Goal: Information Seeking & Learning: Learn about a topic

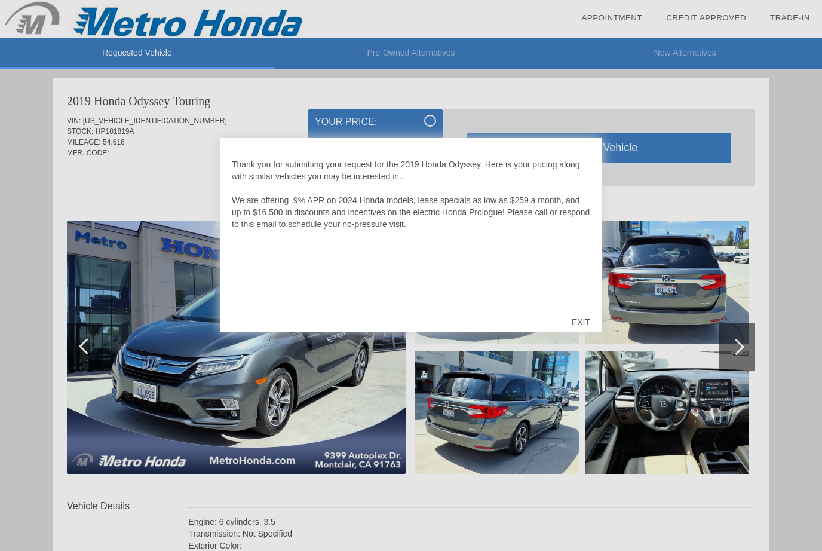
click at [580, 318] on div "EXIT" at bounding box center [581, 322] width 42 height 36
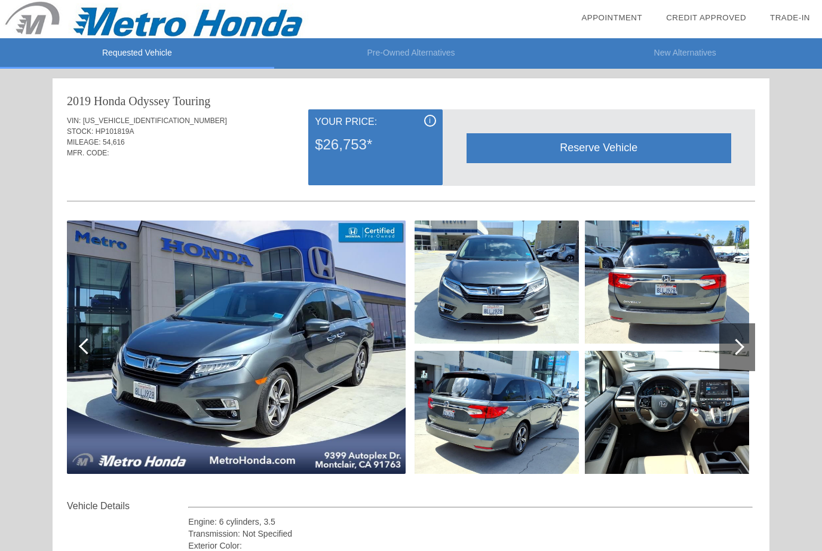
click at [426, 119] on div "i" at bounding box center [430, 121] width 12 height 12
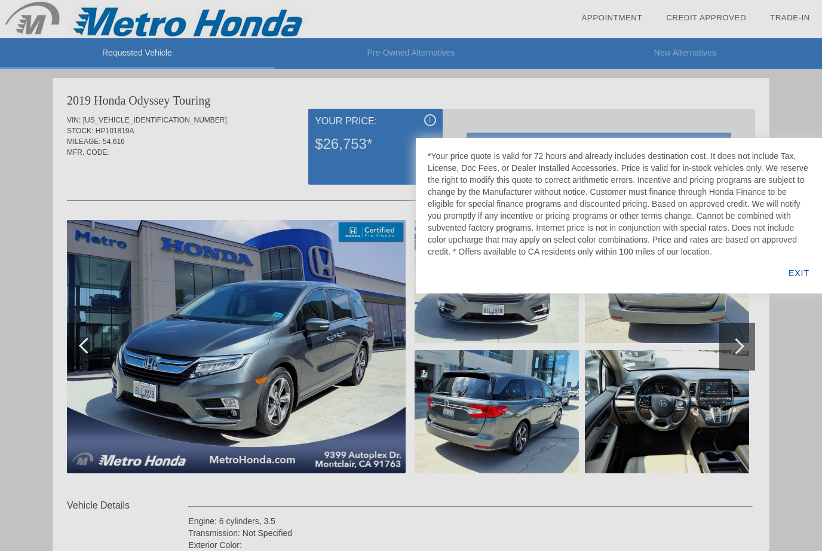
scroll to position [4, 0]
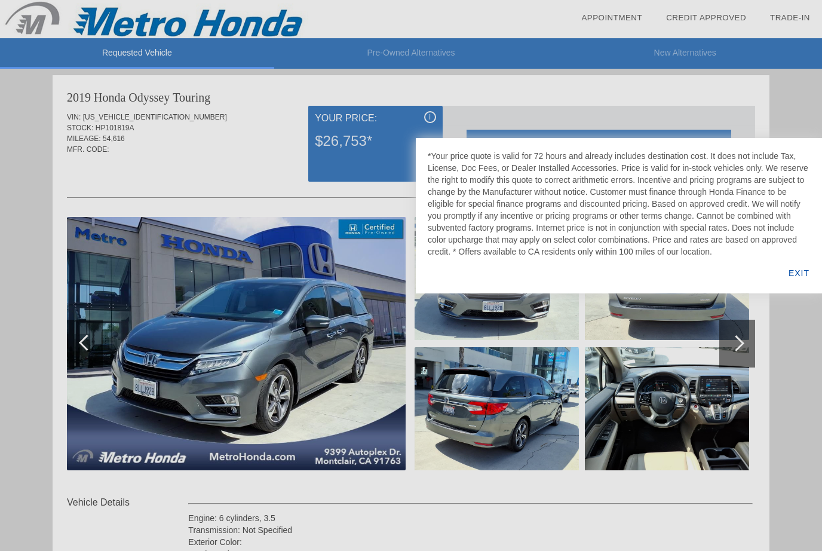
click at [802, 274] on div "EXIT" at bounding box center [799, 273] width 46 height 41
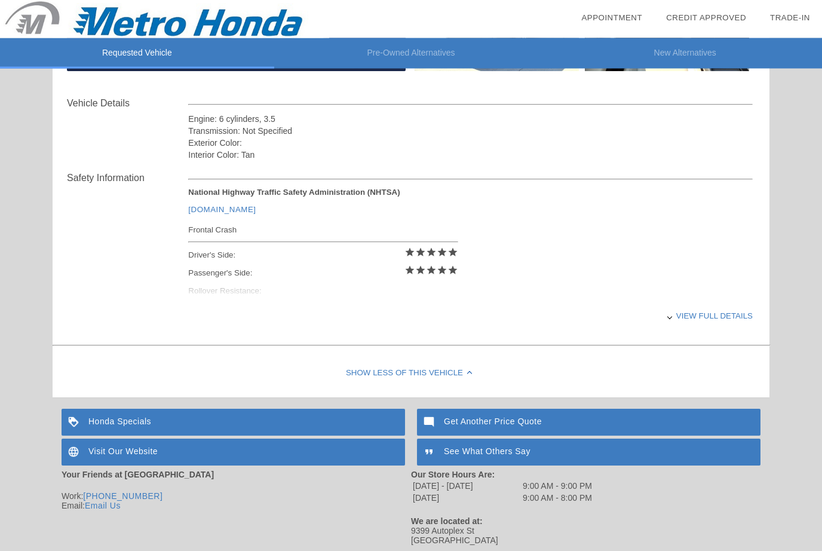
scroll to position [409, 0]
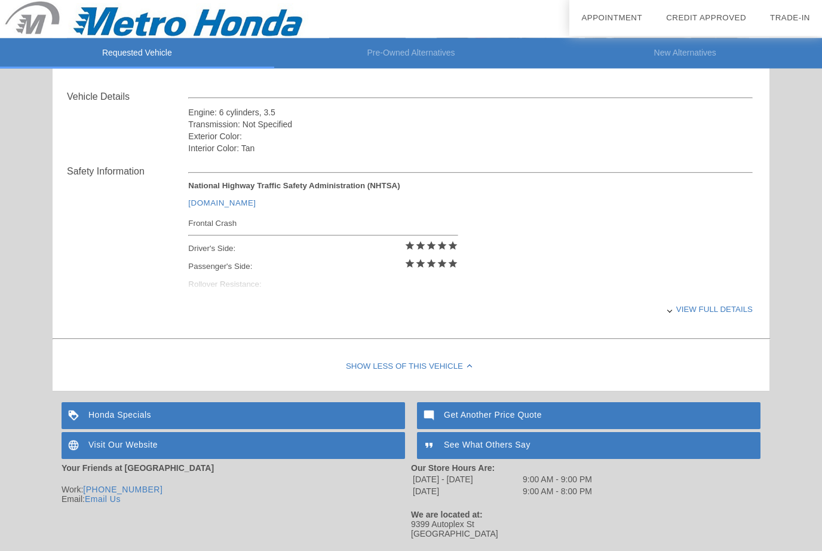
click at [449, 418] on div "Get Another Price Quote" at bounding box center [589, 416] width 344 height 27
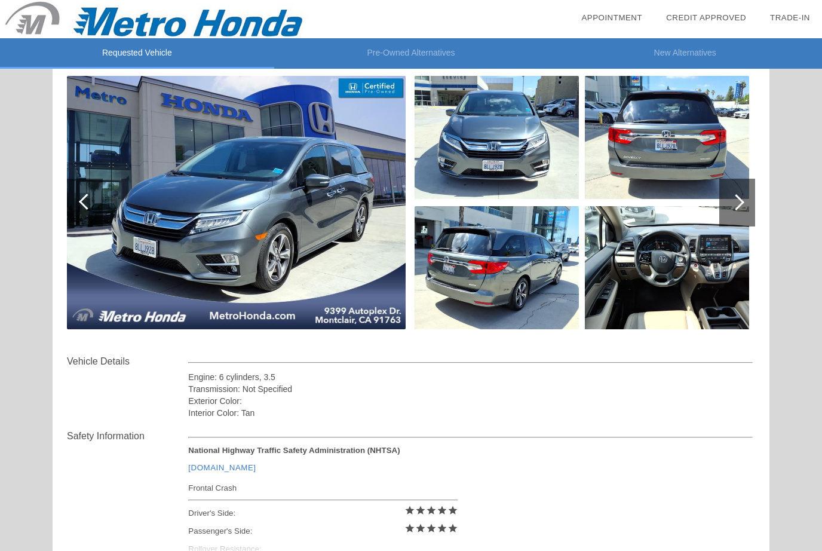
scroll to position [142, 0]
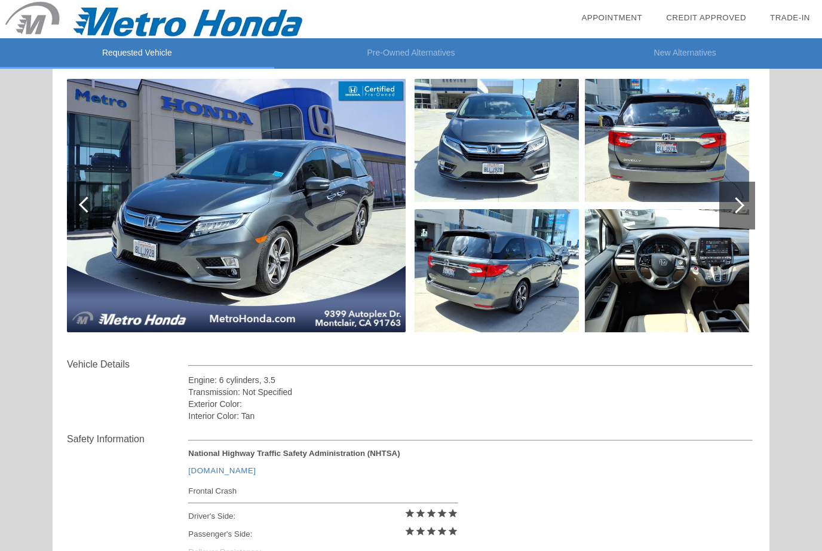
click at [376, 203] on img at bounding box center [236, 205] width 339 height 253
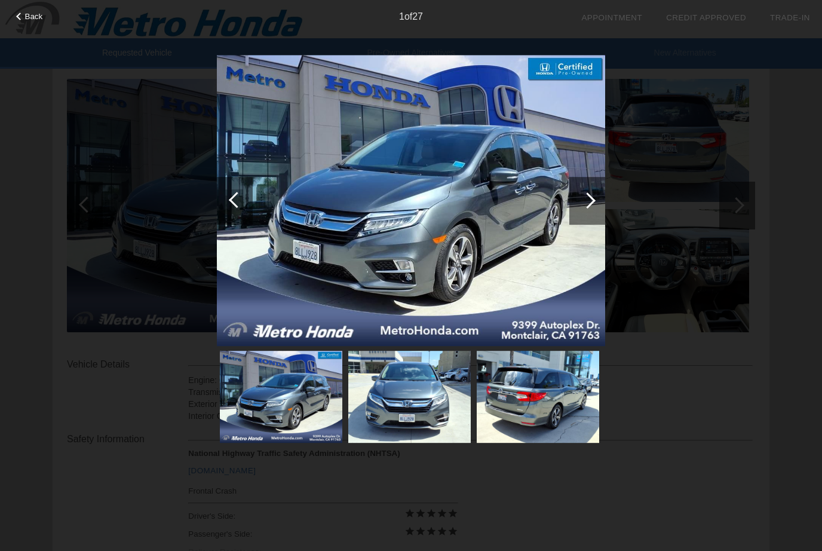
click at [586, 203] on div at bounding box center [588, 200] width 16 height 16
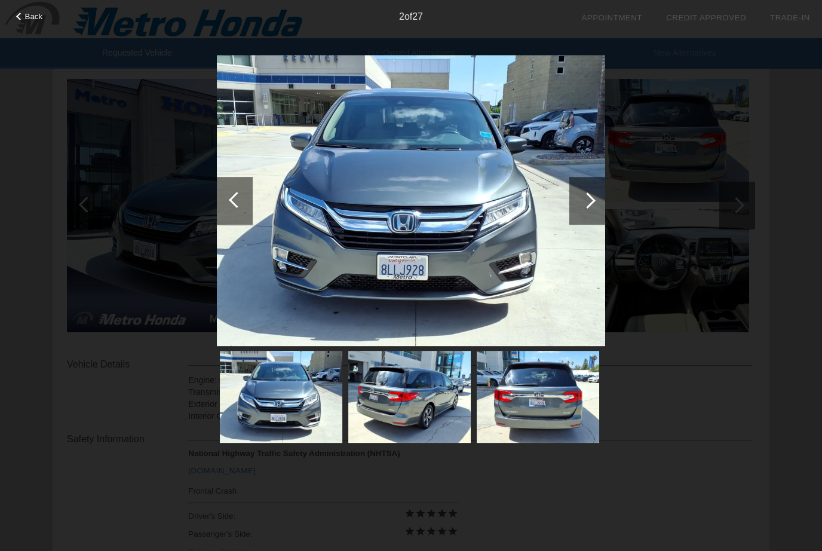
click at [586, 202] on div at bounding box center [588, 200] width 16 height 16
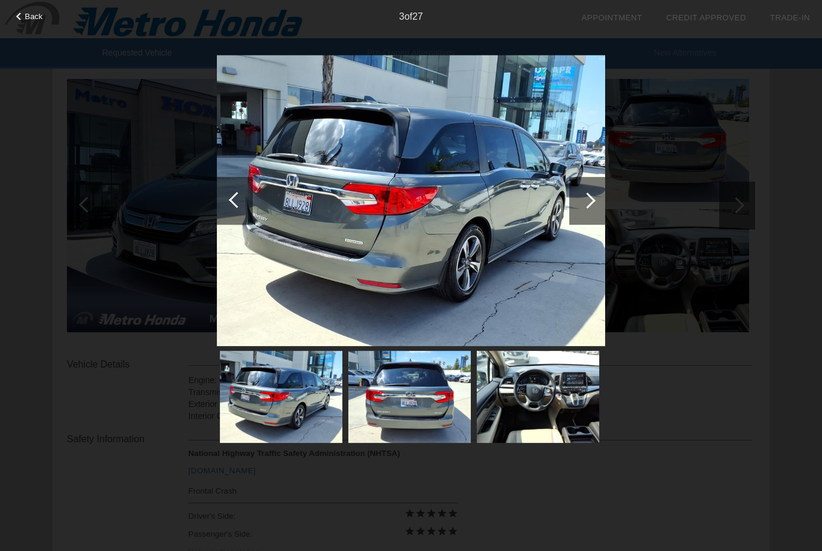
click at [586, 202] on div at bounding box center [588, 200] width 16 height 16
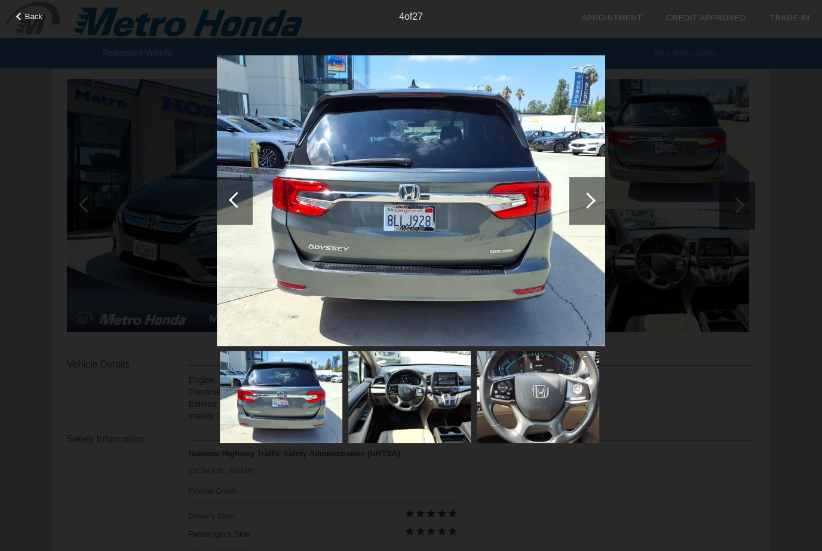
click at [586, 202] on div at bounding box center [588, 200] width 16 height 16
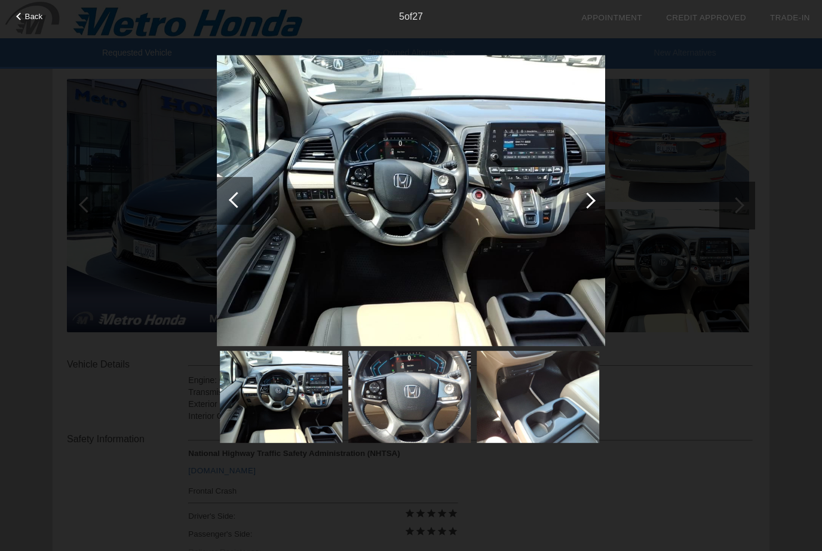
click at [586, 202] on div at bounding box center [588, 200] width 16 height 16
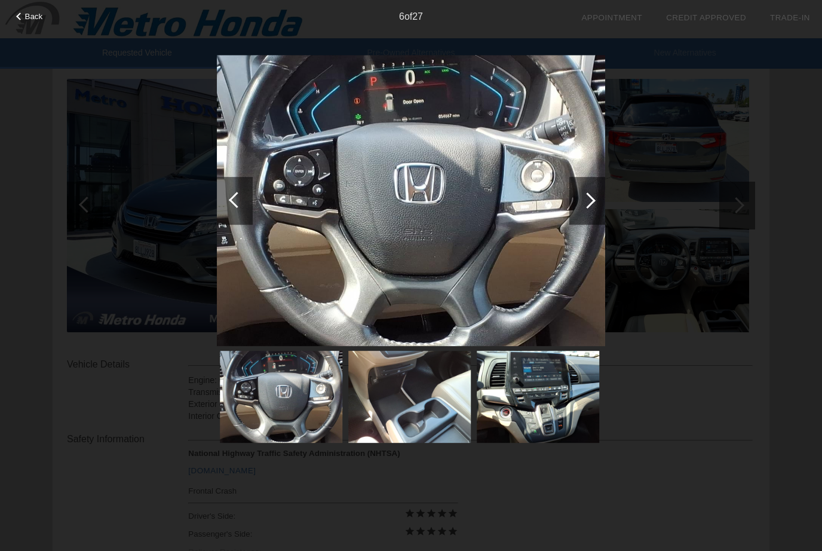
click at [586, 202] on div at bounding box center [588, 200] width 16 height 16
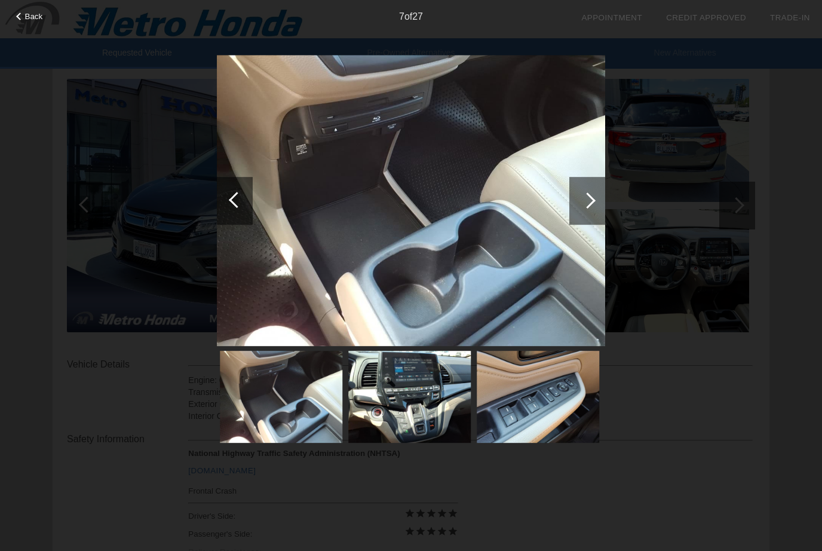
click at [586, 202] on div at bounding box center [588, 200] width 16 height 16
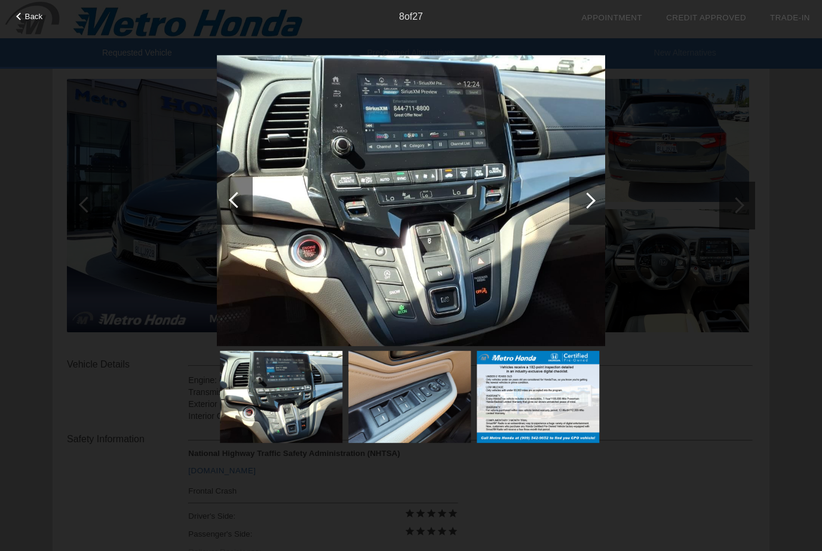
click at [586, 202] on div at bounding box center [588, 200] width 16 height 16
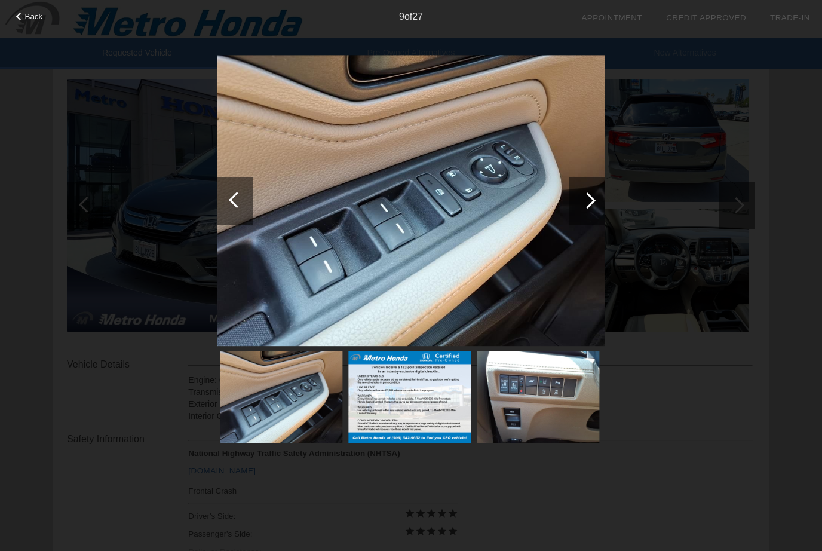
click at [586, 202] on div at bounding box center [588, 200] width 16 height 16
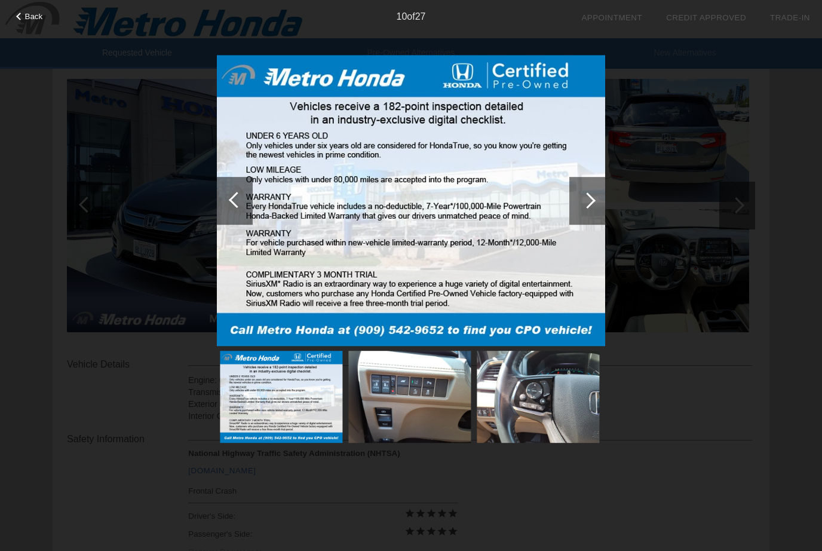
click at [583, 207] on div at bounding box center [587, 201] width 36 height 48
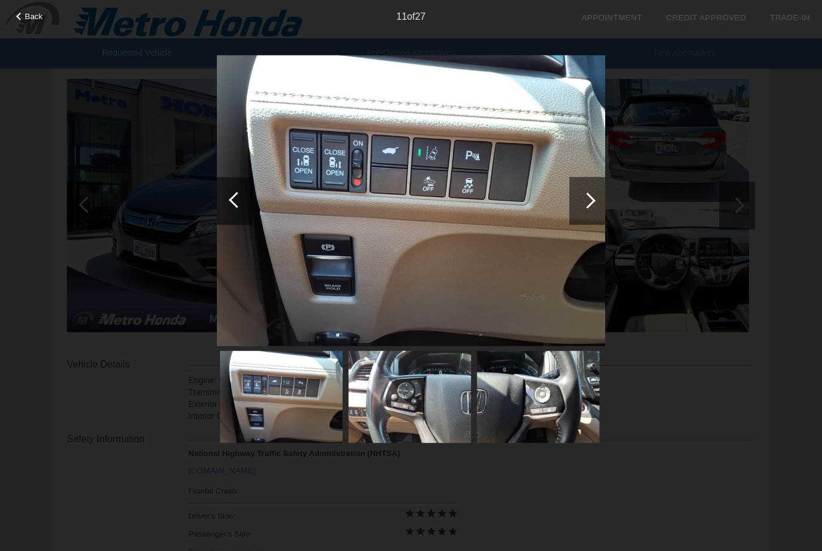
click at [583, 207] on div at bounding box center [587, 201] width 36 height 48
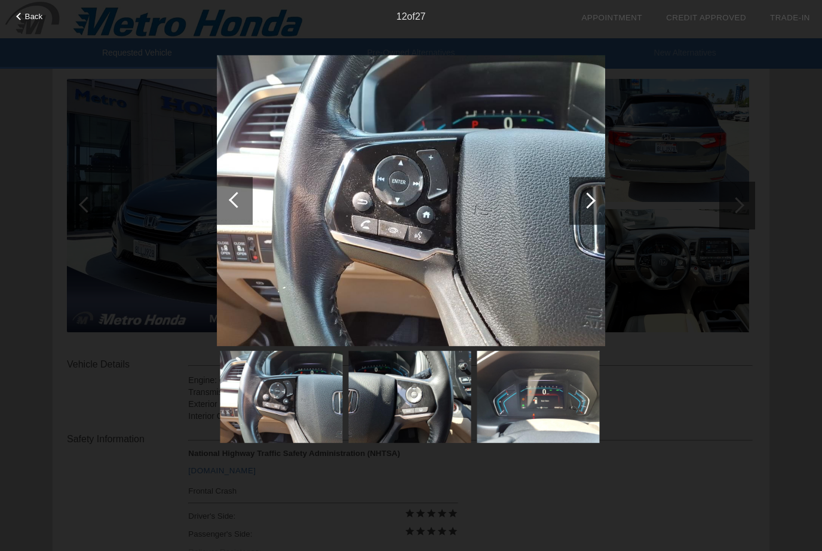
click at [232, 189] on div at bounding box center [235, 201] width 36 height 48
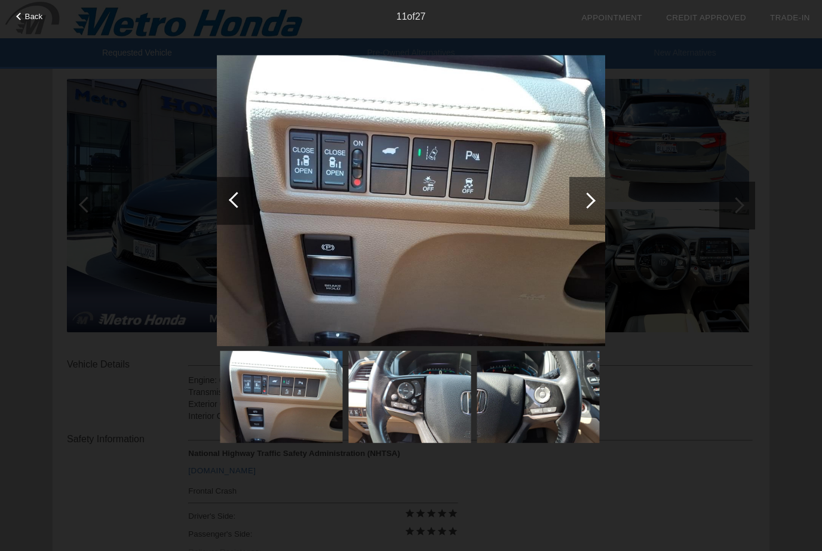
click at [589, 202] on div at bounding box center [588, 200] width 16 height 16
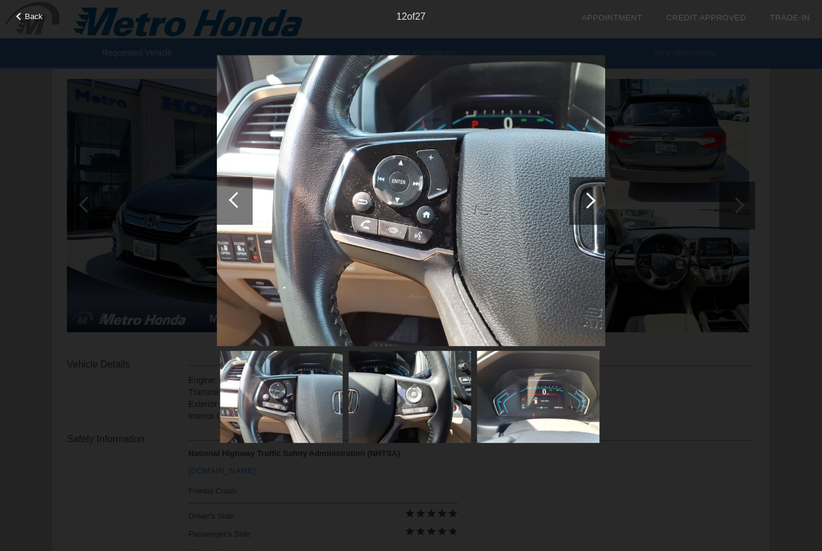
click at [589, 202] on div at bounding box center [588, 200] width 16 height 16
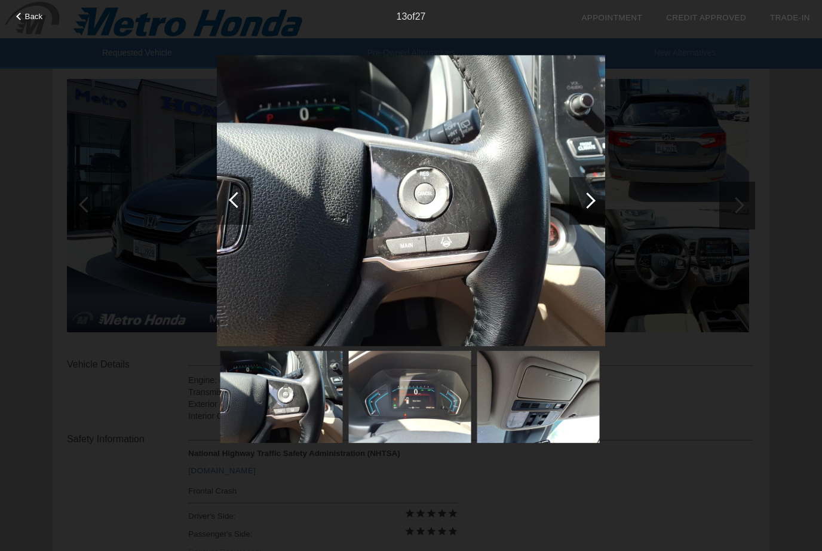
click at [244, 201] on div at bounding box center [235, 201] width 36 height 48
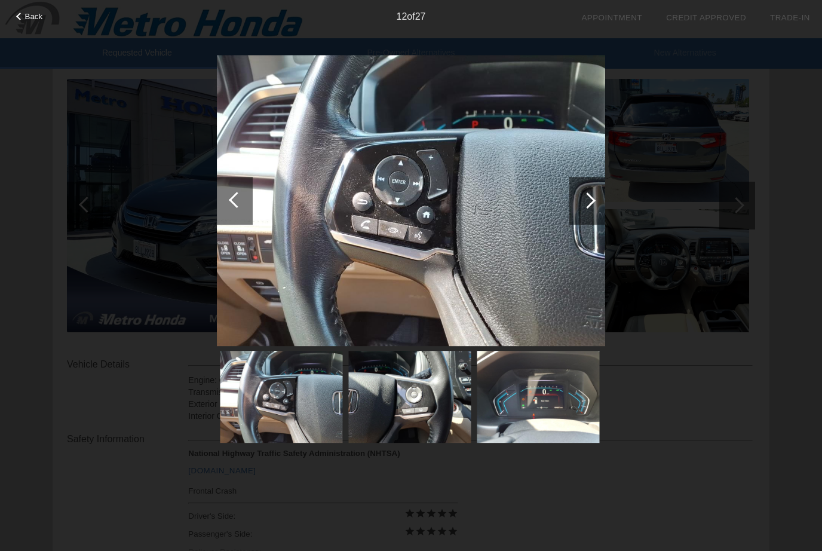
click at [584, 207] on div at bounding box center [587, 201] width 36 height 48
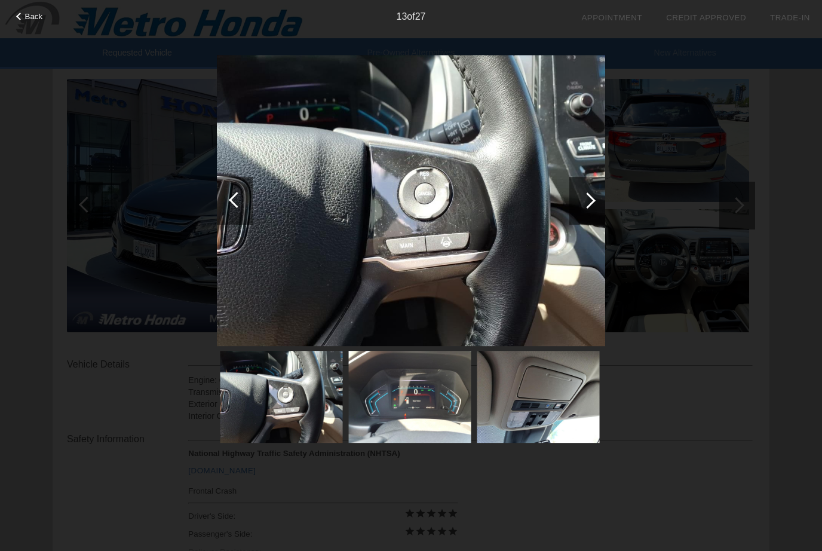
click at [584, 207] on div at bounding box center [587, 201] width 36 height 48
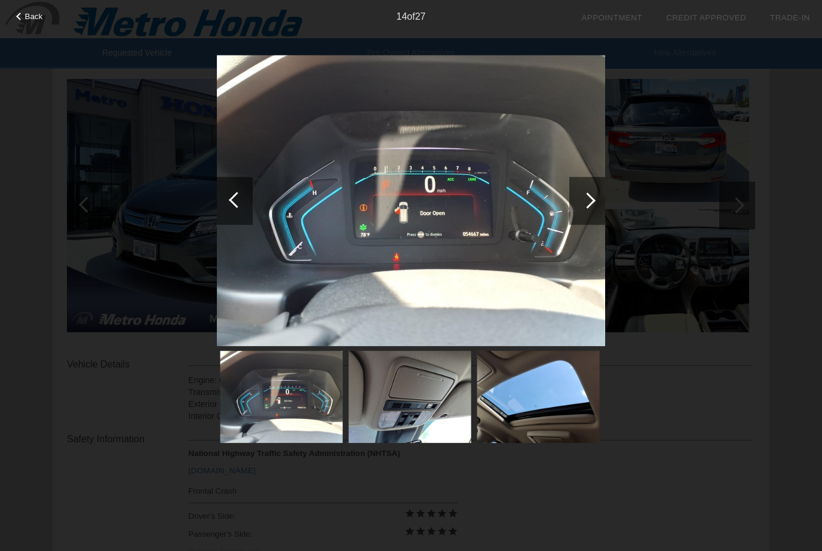
click at [584, 207] on div at bounding box center [587, 201] width 36 height 48
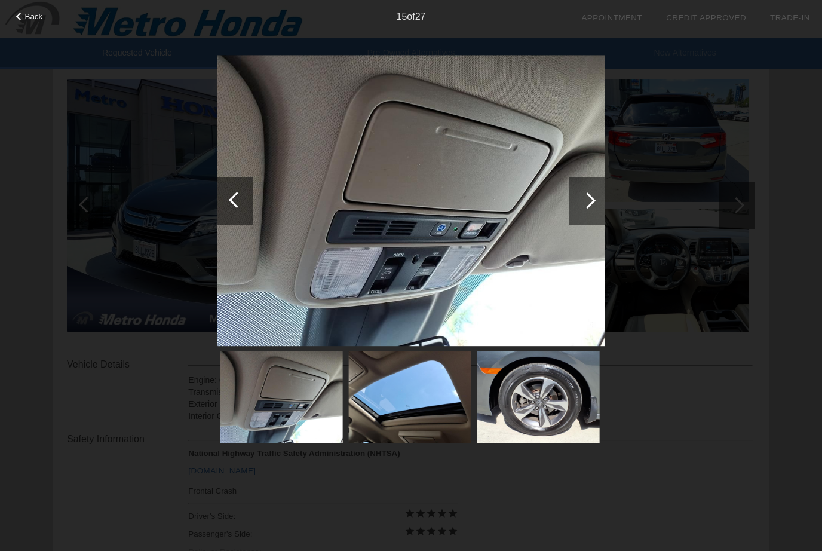
click at [584, 207] on div at bounding box center [587, 201] width 36 height 48
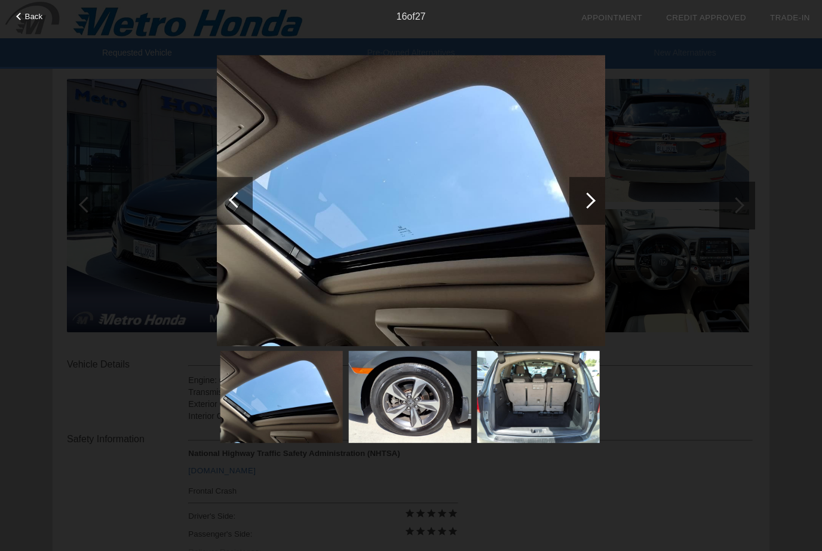
click at [584, 207] on div at bounding box center [587, 201] width 36 height 48
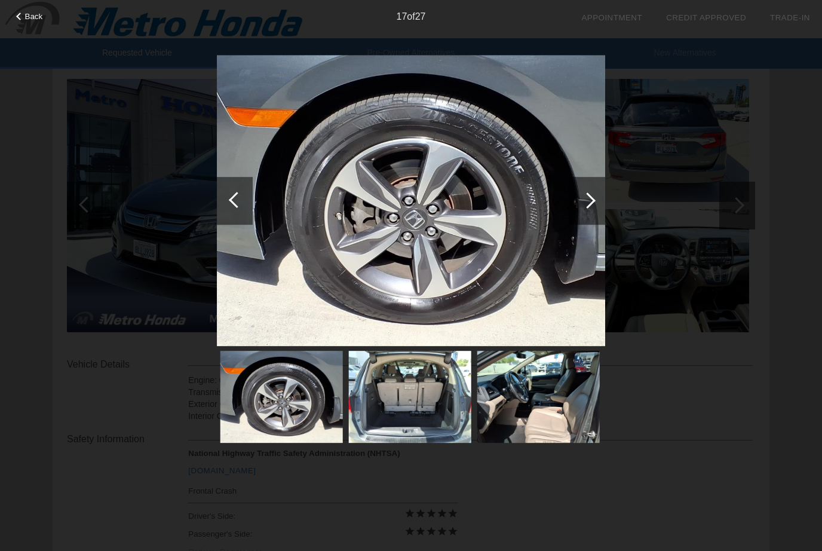
click at [584, 207] on div at bounding box center [587, 201] width 36 height 48
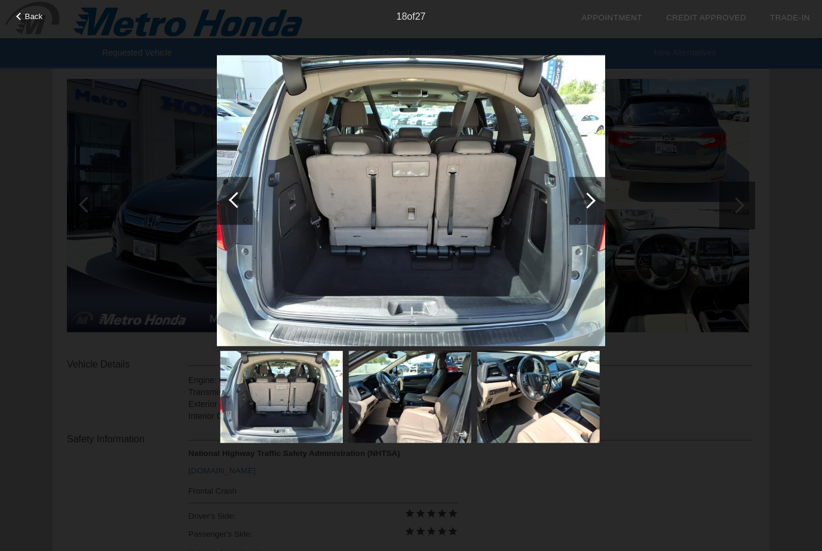
click at [584, 207] on div at bounding box center [587, 201] width 36 height 48
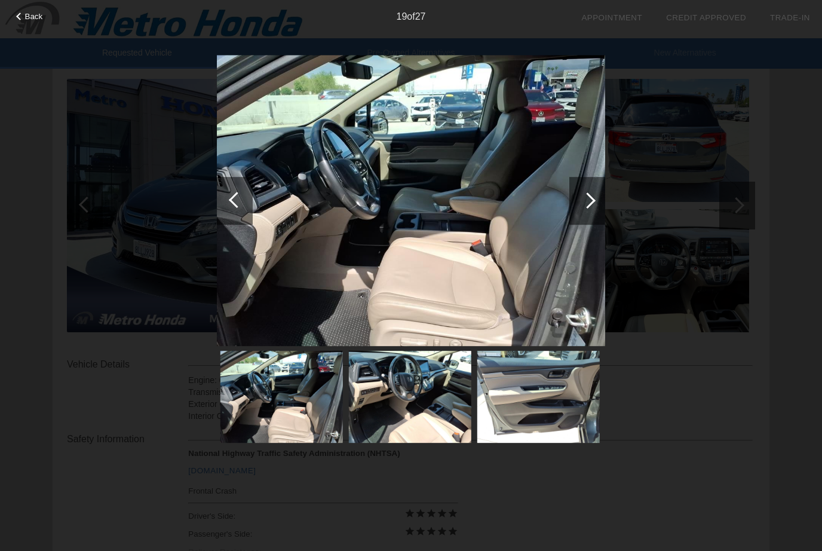
click at [584, 207] on div at bounding box center [587, 201] width 36 height 48
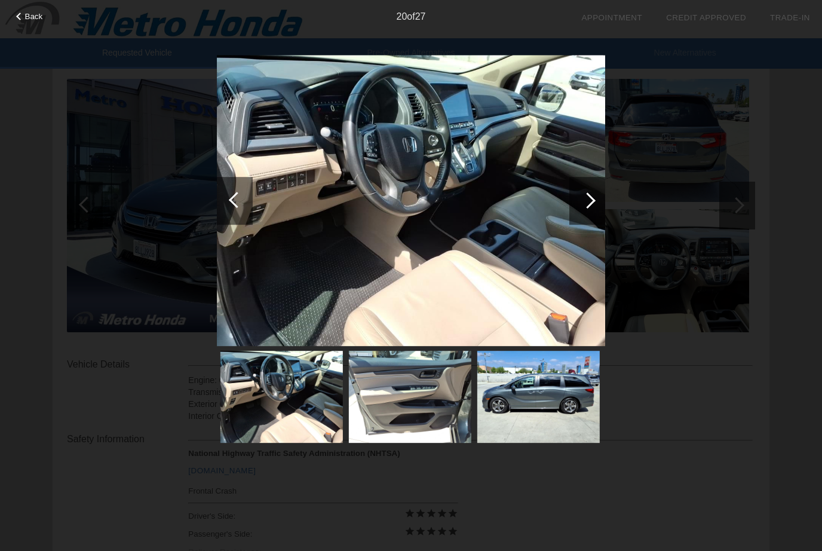
click at [584, 207] on div at bounding box center [587, 201] width 36 height 48
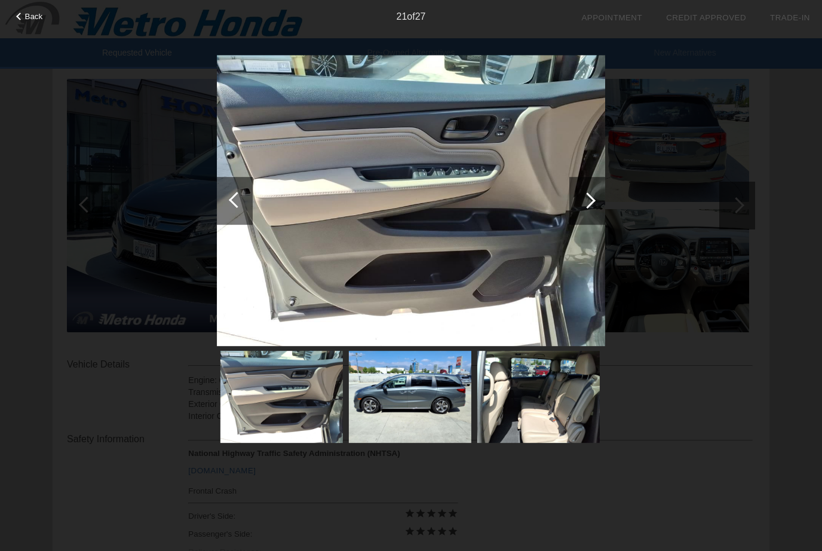
click at [584, 207] on div at bounding box center [587, 201] width 36 height 48
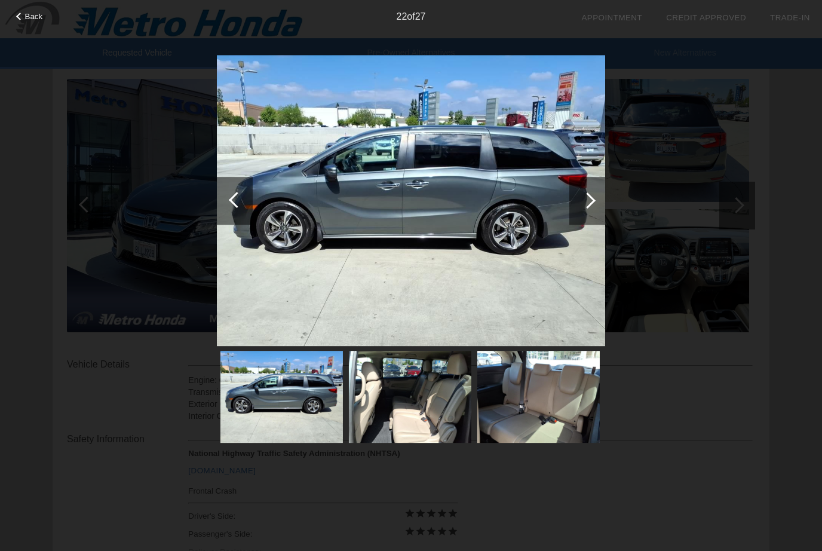
click at [584, 207] on div at bounding box center [587, 201] width 36 height 48
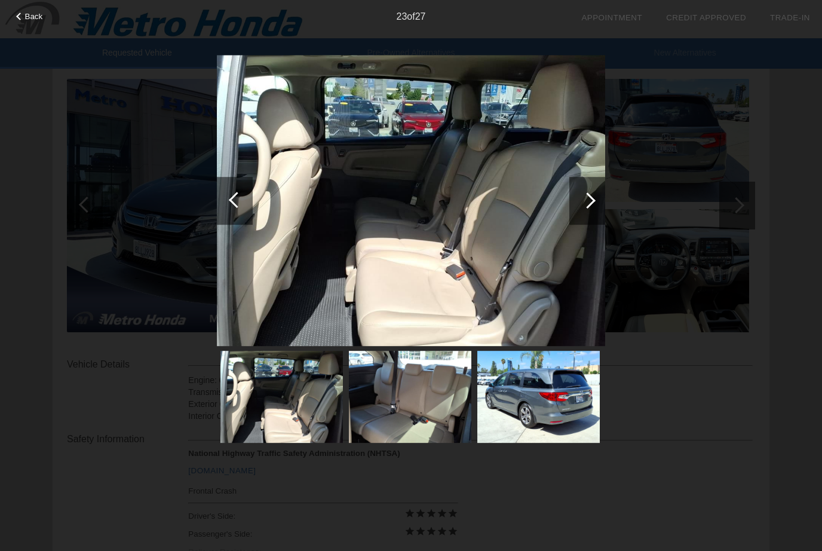
click at [584, 207] on div at bounding box center [587, 201] width 36 height 48
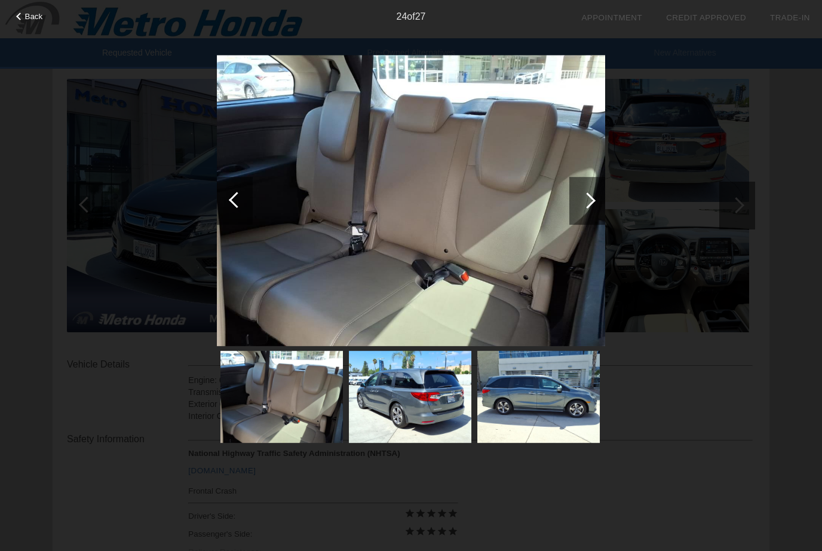
click at [584, 207] on div at bounding box center [587, 201] width 36 height 48
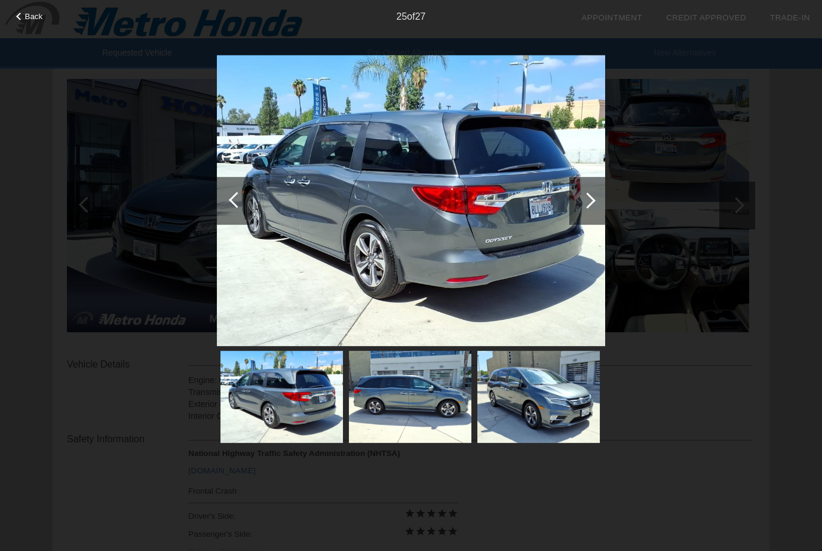
click at [584, 207] on div at bounding box center [587, 201] width 36 height 48
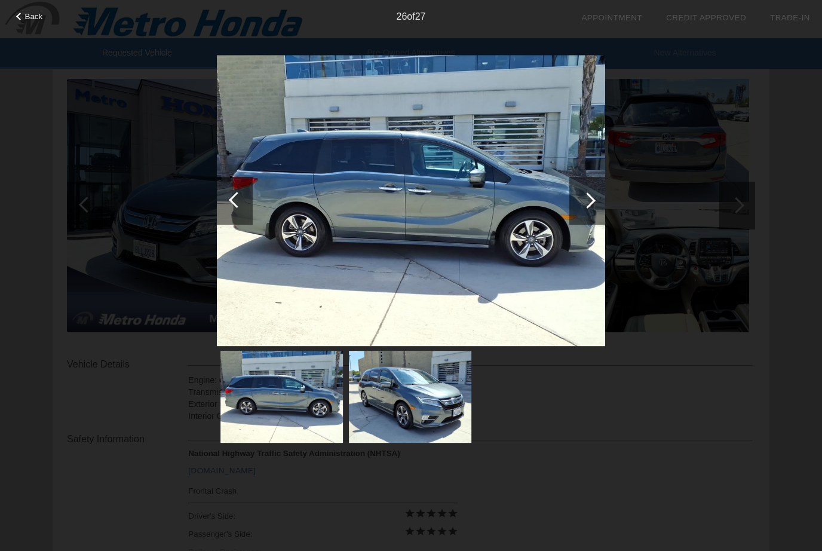
click at [584, 207] on div at bounding box center [587, 201] width 36 height 48
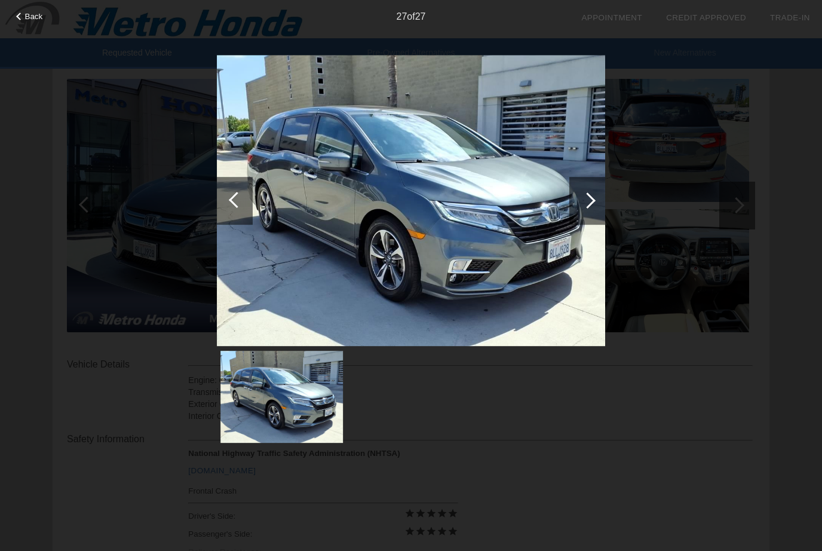
click at [584, 207] on div at bounding box center [587, 201] width 36 height 48
click at [587, 203] on div at bounding box center [588, 200] width 16 height 16
click at [738, 46] on div "Back 27 of 27" at bounding box center [411, 275] width 822 height 551
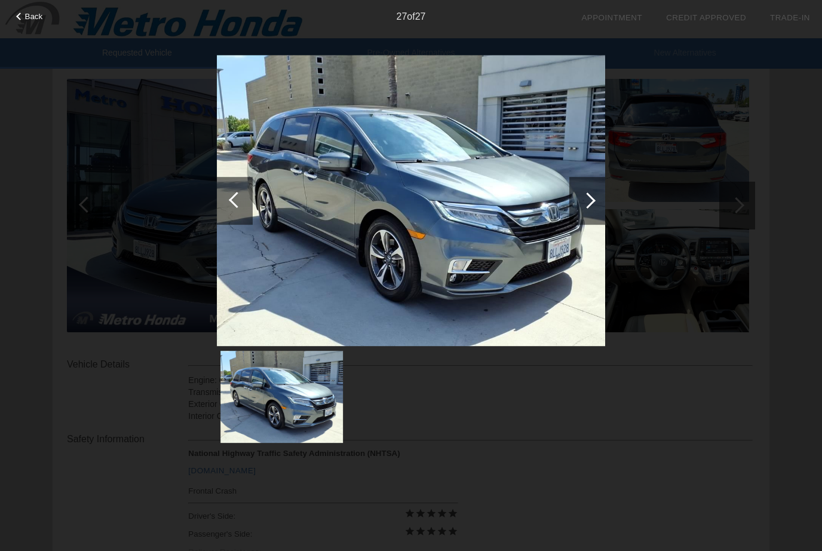
click at [32, 18] on span "Back" at bounding box center [34, 16] width 18 height 9
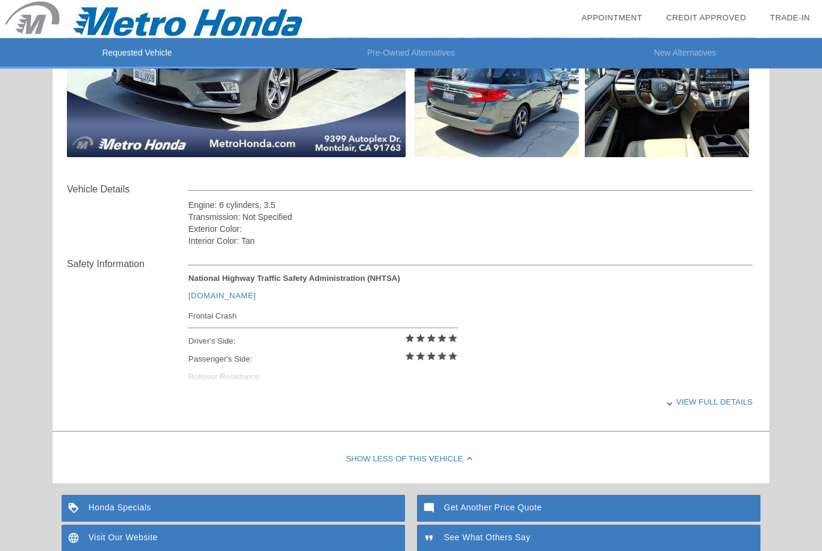
scroll to position [334, 0]
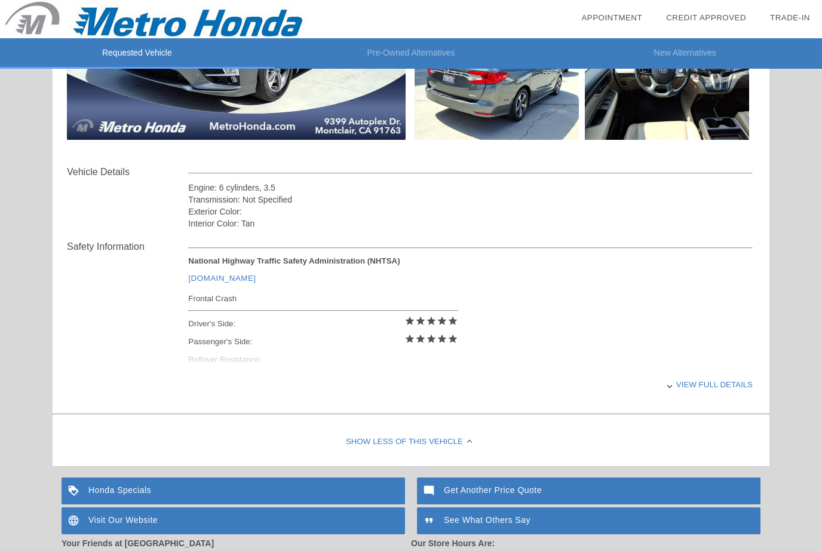
click at [717, 388] on div "View full details" at bounding box center [470, 384] width 565 height 29
click at [673, 387] on div "View less details" at bounding box center [470, 384] width 565 height 29
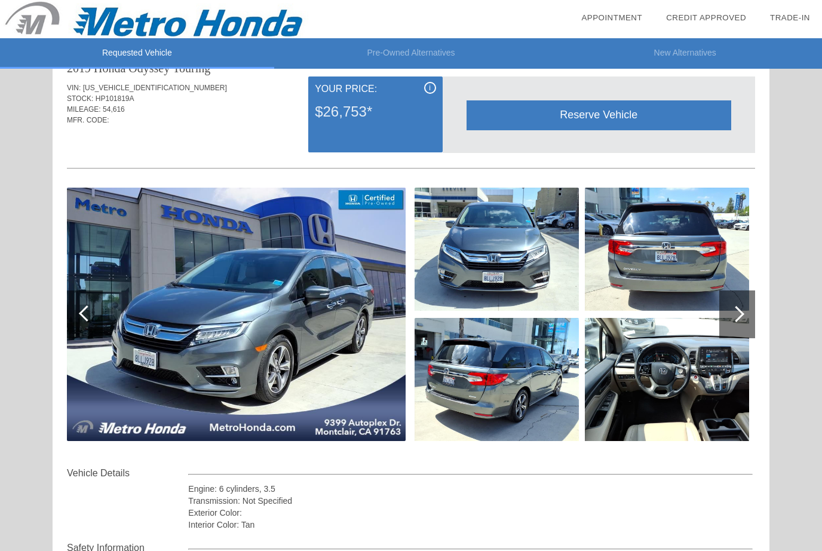
scroll to position [0, 0]
